Goal: Information Seeking & Learning: Learn about a topic

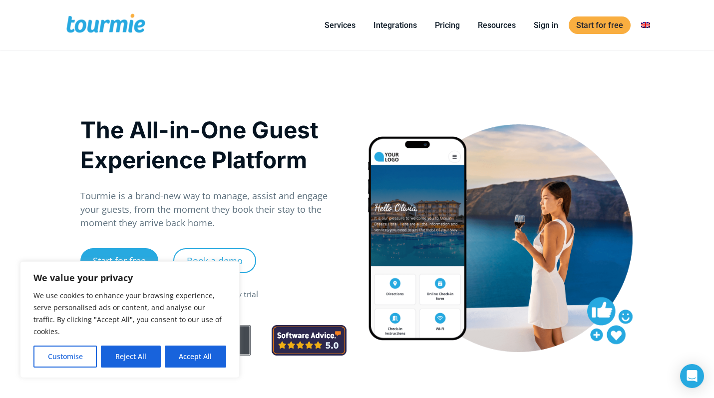
click at [185, 351] on button "Accept All" at bounding box center [195, 356] width 61 height 22
checkbox input "true"
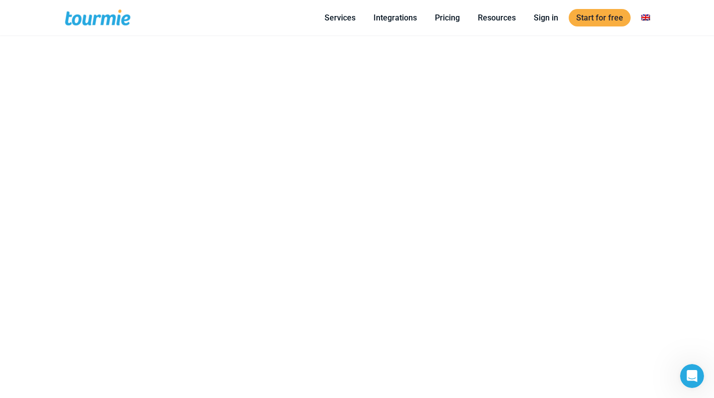
scroll to position [608, 0]
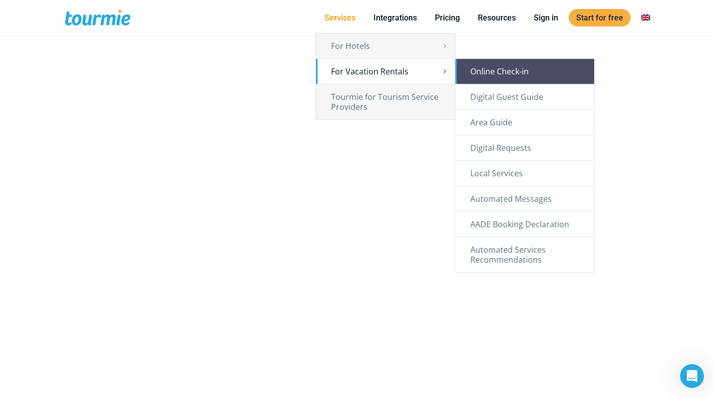
click at [504, 70] on link "Online Check-in" at bounding box center [524, 71] width 139 height 25
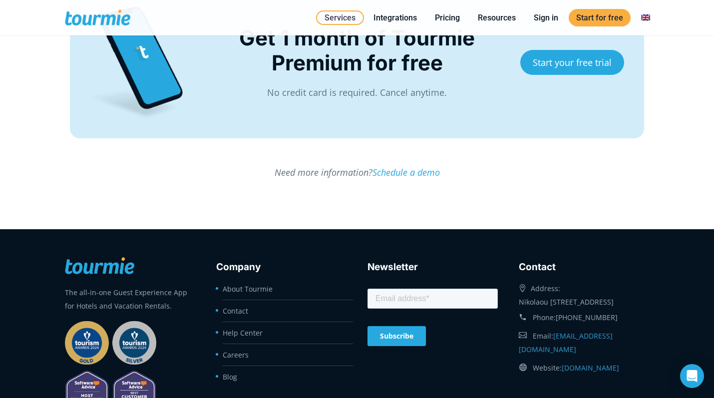
scroll to position [2478, 0]
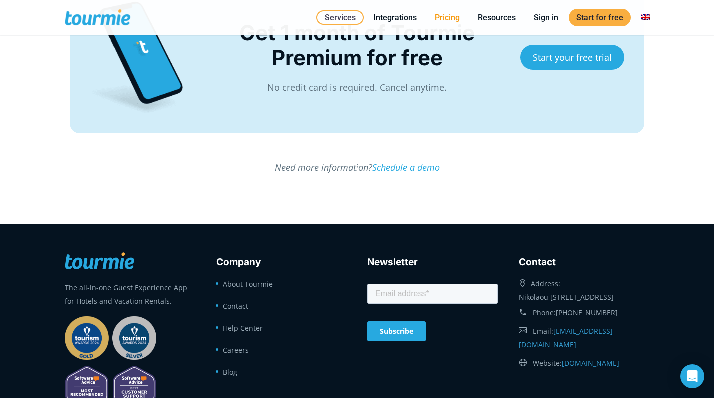
click at [450, 17] on link "Pricing" at bounding box center [447, 17] width 40 height 12
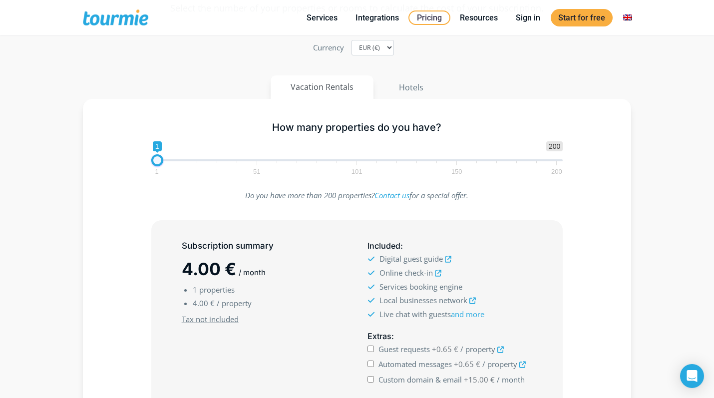
scroll to position [139, 0]
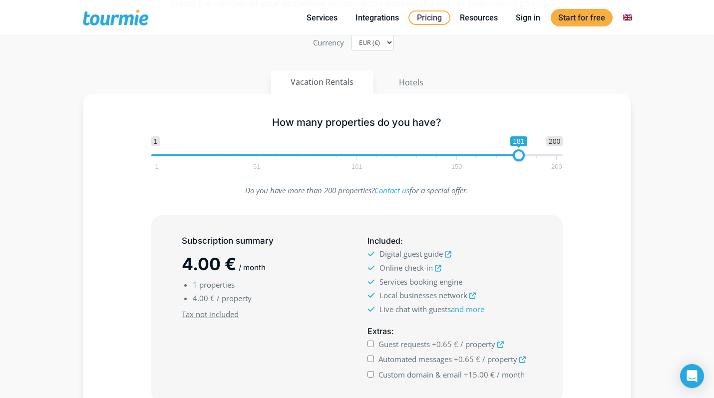
type input "200"
drag, startPoint x: 159, startPoint y: 155, endPoint x: 579, endPoint y: 158, distance: 420.2
click at [579, 156] on div "How many properties do you have? 1 200 0 0 200 1 51 101 150 200 200" at bounding box center [356, 141] width 519 height 65
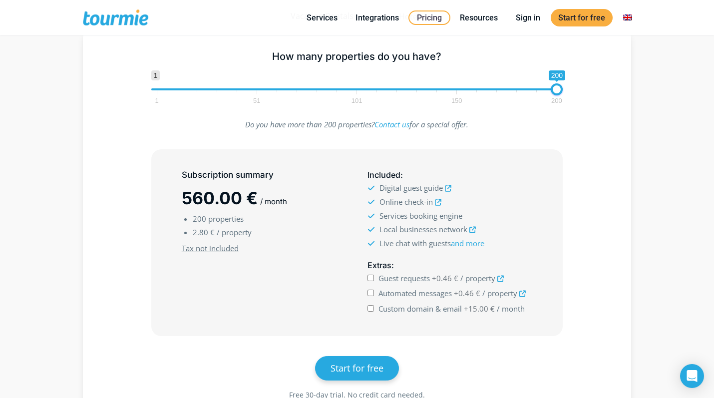
scroll to position [207, 0]
